Goal: Task Accomplishment & Management: Manage account settings

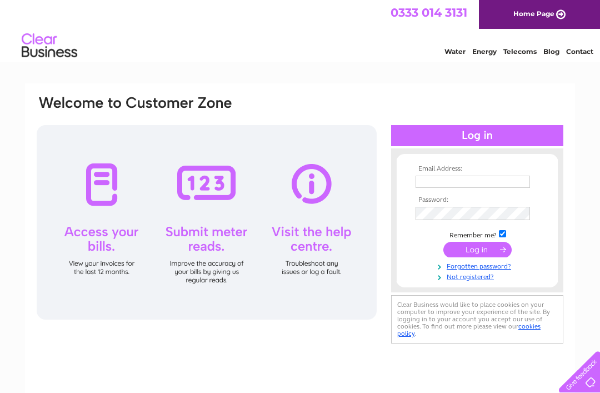
click at [420, 181] on input "text" at bounding box center [473, 182] width 114 height 12
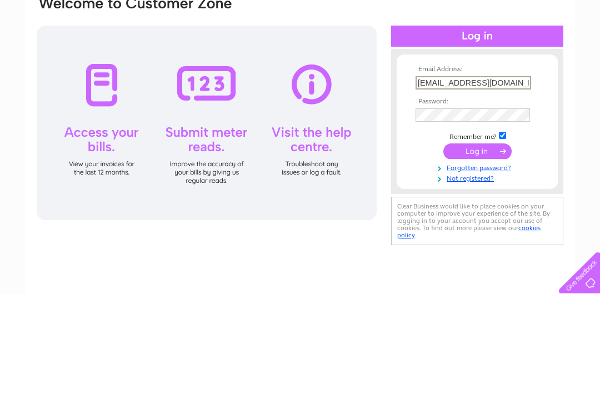
type input "Macleaninverinate@hotmail.co.uk"
click at [486, 243] on input "submit" at bounding box center [477, 251] width 68 height 16
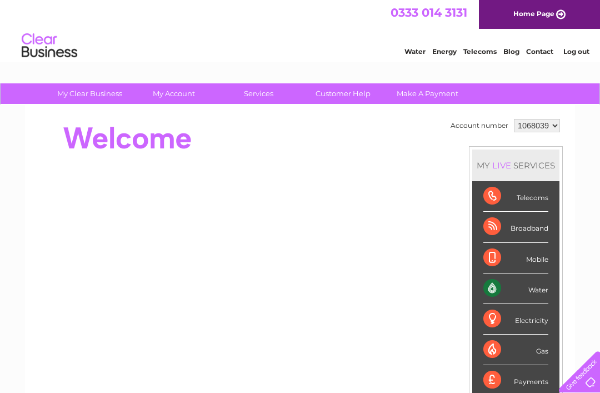
click at [532, 286] on div "Water" at bounding box center [515, 288] width 65 height 31
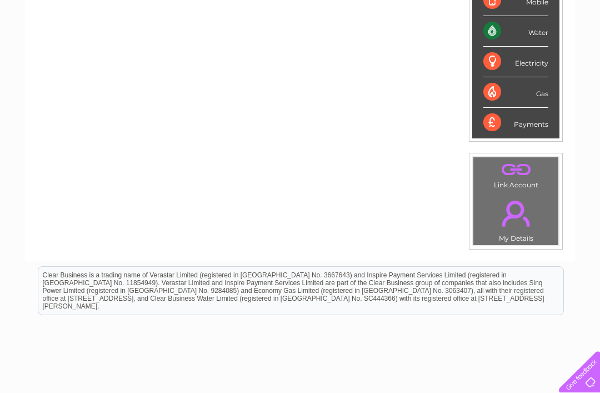
scroll to position [287, 0]
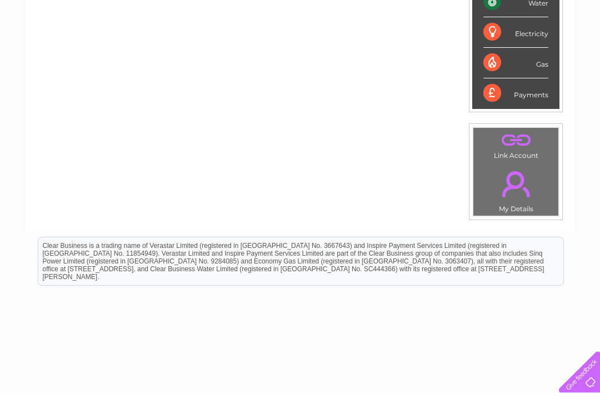
click at [516, 181] on link "." at bounding box center [515, 183] width 79 height 39
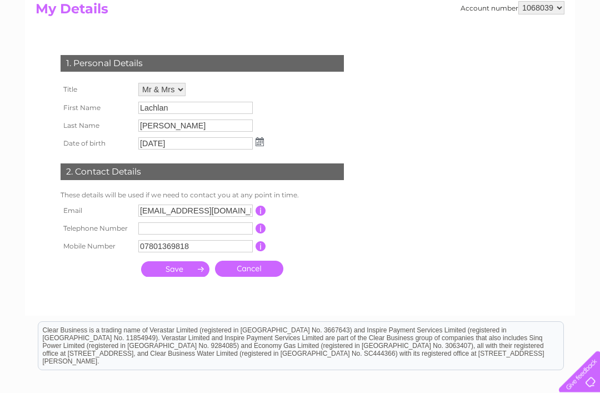
scroll to position [118, 0]
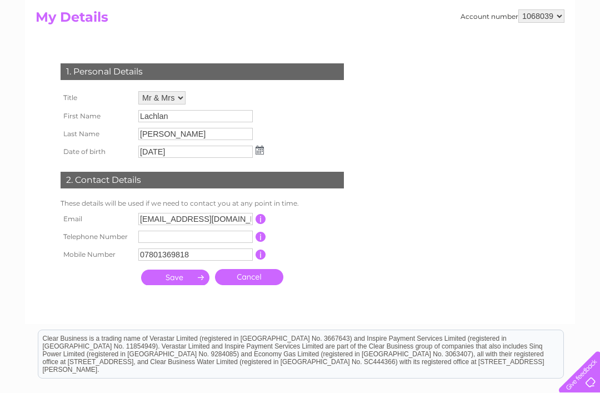
click at [179, 280] on input "submit" at bounding box center [175, 277] width 68 height 16
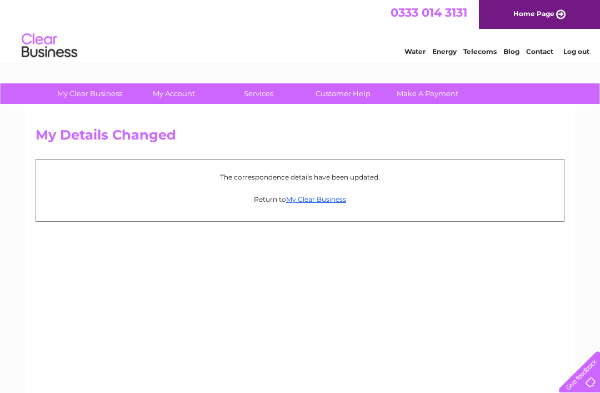
click at [310, 196] on link "My Clear Business" at bounding box center [316, 199] width 60 height 8
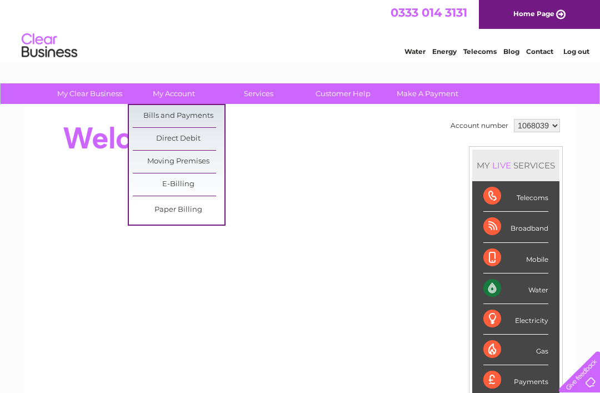
click at [192, 113] on link "Bills and Payments" at bounding box center [179, 116] width 92 height 22
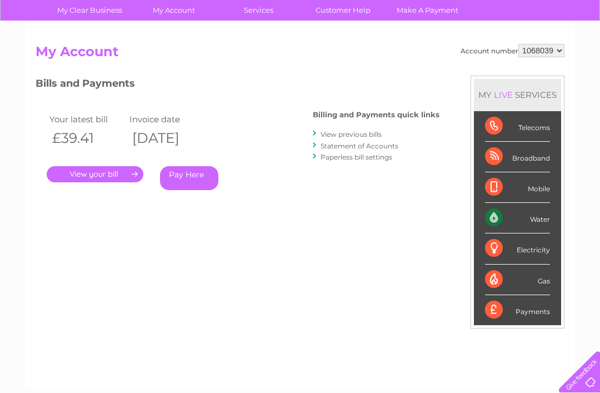
scroll to position [92, 0]
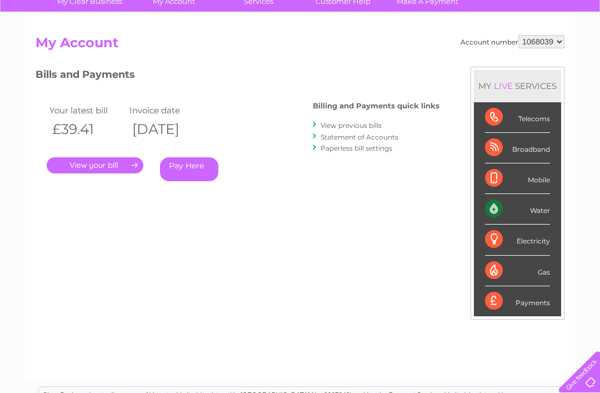
click at [118, 164] on link "." at bounding box center [95, 165] width 97 height 16
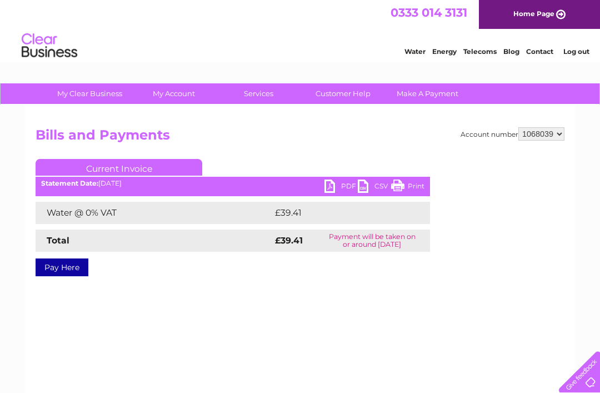
click at [330, 188] on link "PDF" at bounding box center [341, 187] width 33 height 16
